Goal: Task Accomplishment & Management: Use online tool/utility

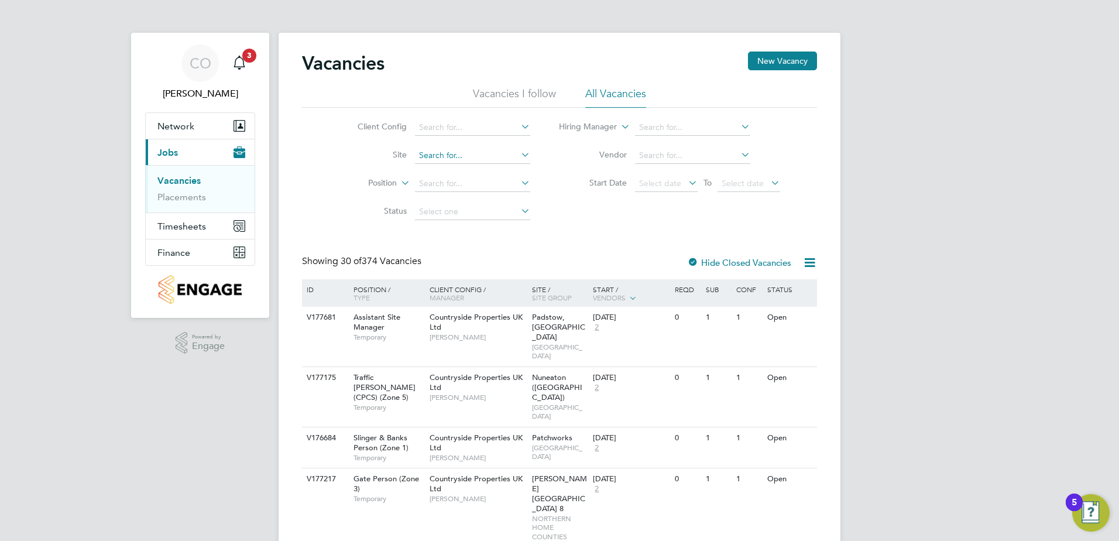
click at [459, 152] on input at bounding box center [472, 155] width 115 height 16
type input "Tovil"
click at [434, 167] on b "Tovil" at bounding box center [427, 171] width 18 height 10
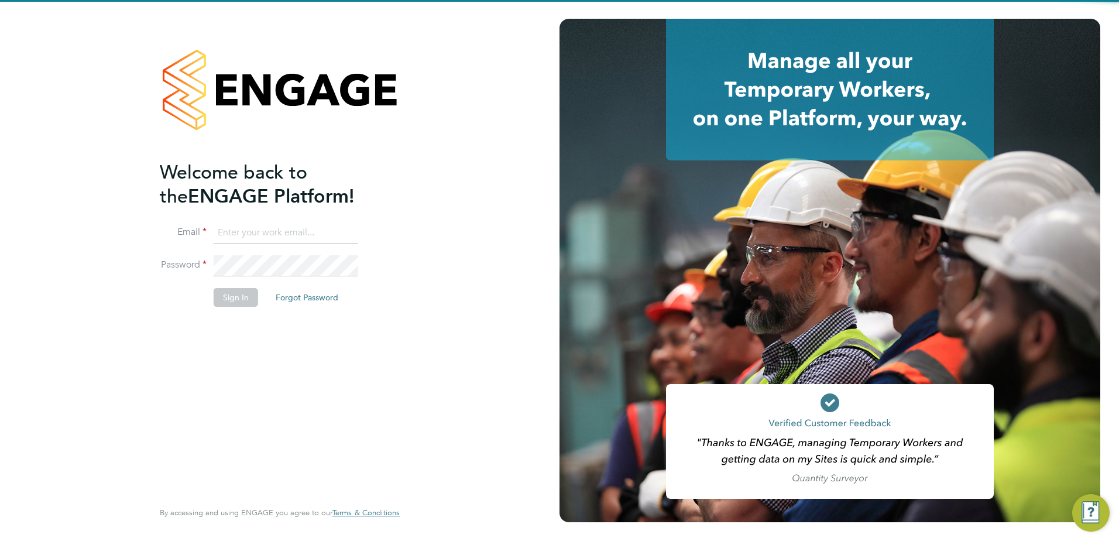
type input "cheryl.otoole@Vistry.co.uk"
drag, startPoint x: 317, startPoint y: 435, endPoint x: 313, endPoint y: 407, distance: 29.1
click at [317, 436] on div "Welcome back to the ENGAGE Platform! Email cheryl.otoole@Vistry.co.uk Password …" at bounding box center [274, 328] width 228 height 337
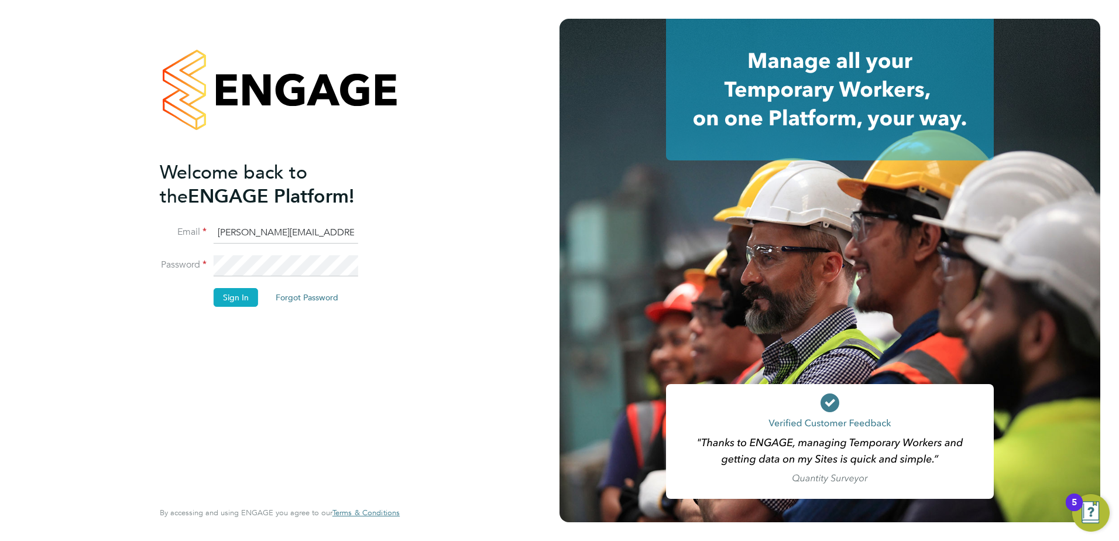
click at [240, 298] on button "Sign In" at bounding box center [236, 297] width 44 height 19
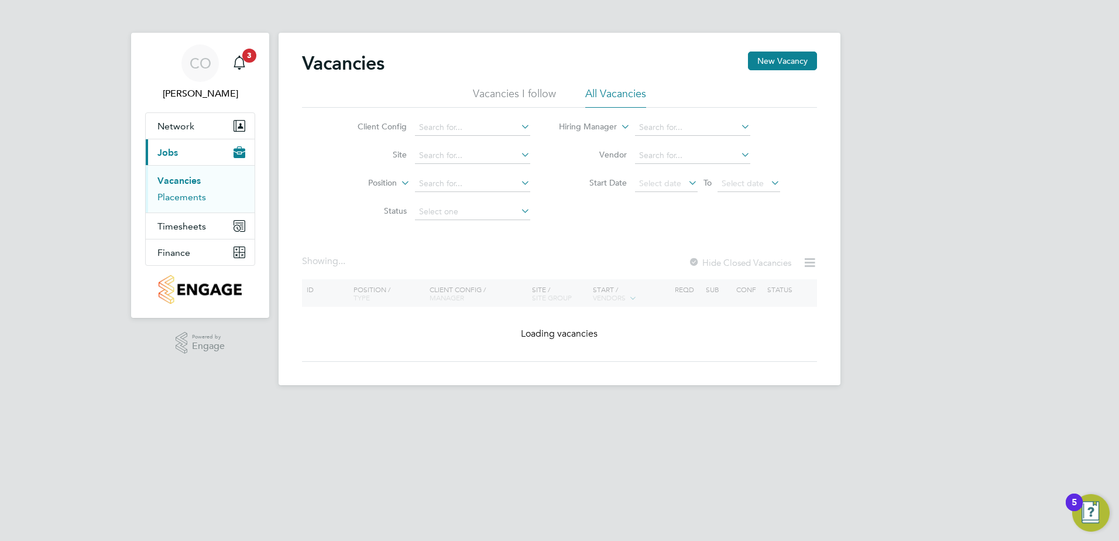
click at [191, 197] on link "Placements" at bounding box center [181, 196] width 49 height 11
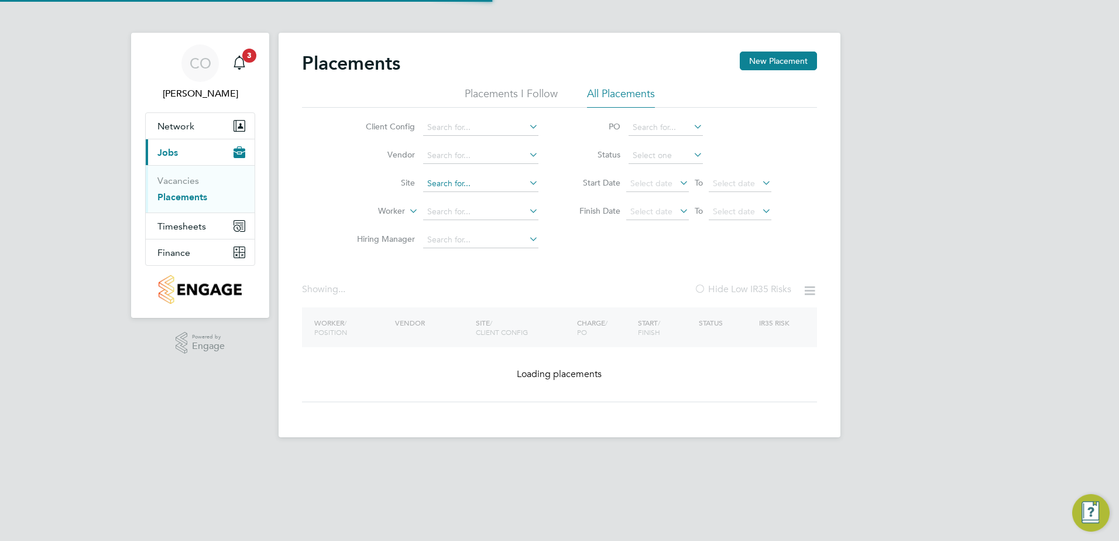
click at [444, 186] on input at bounding box center [480, 184] width 115 height 16
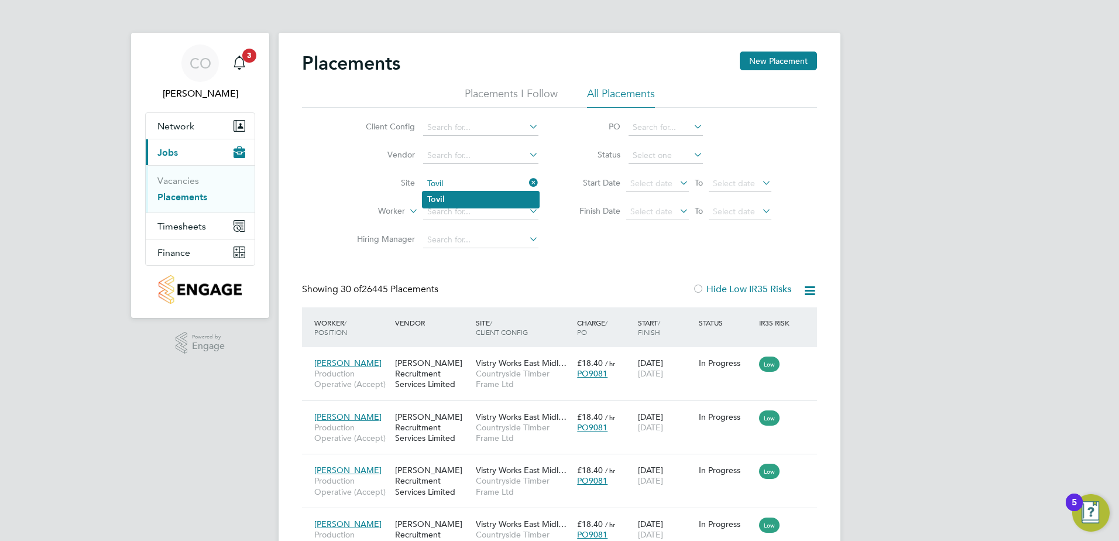
type input "Tovil"
click at [467, 201] on li "Tovil" at bounding box center [481, 199] width 116 height 16
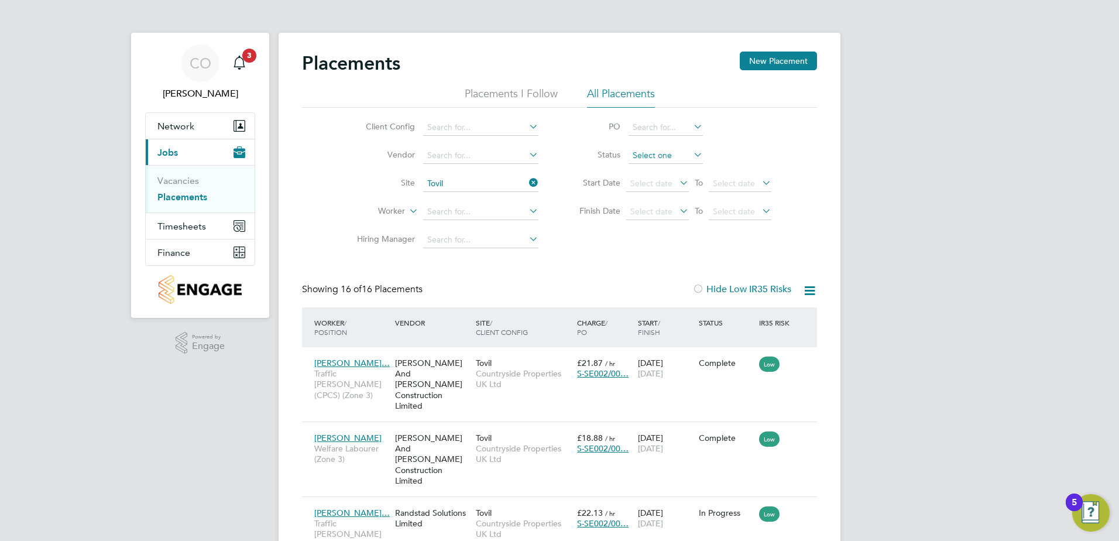
click at [643, 157] on input at bounding box center [666, 155] width 74 height 16
click at [643, 212] on li "In Progress" at bounding box center [665, 217] width 75 height 15
type input "In Progress"
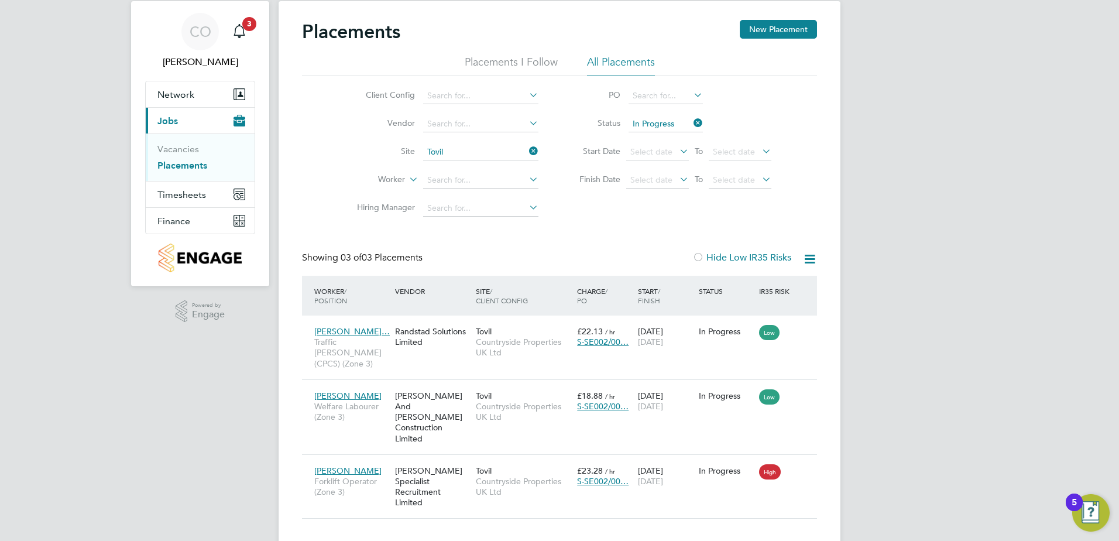
click at [810, 258] on icon at bounding box center [809, 259] width 15 height 15
click at [624, 237] on div "Placements New Placement Placements I Follow All Placements Client Config Vendo…" at bounding box center [559, 269] width 515 height 499
click at [691, 122] on icon at bounding box center [691, 123] width 0 height 16
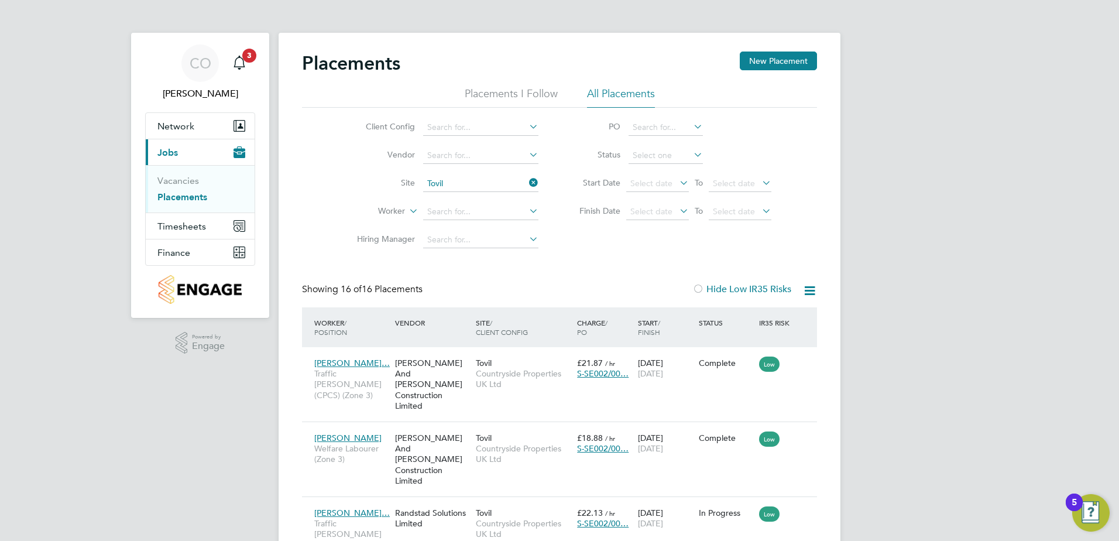
click at [811, 289] on icon at bounding box center [809, 290] width 15 height 15
click at [757, 318] on li "Download Placements Report" at bounding box center [752, 318] width 125 height 16
